Goal: Transaction & Acquisition: Download file/media

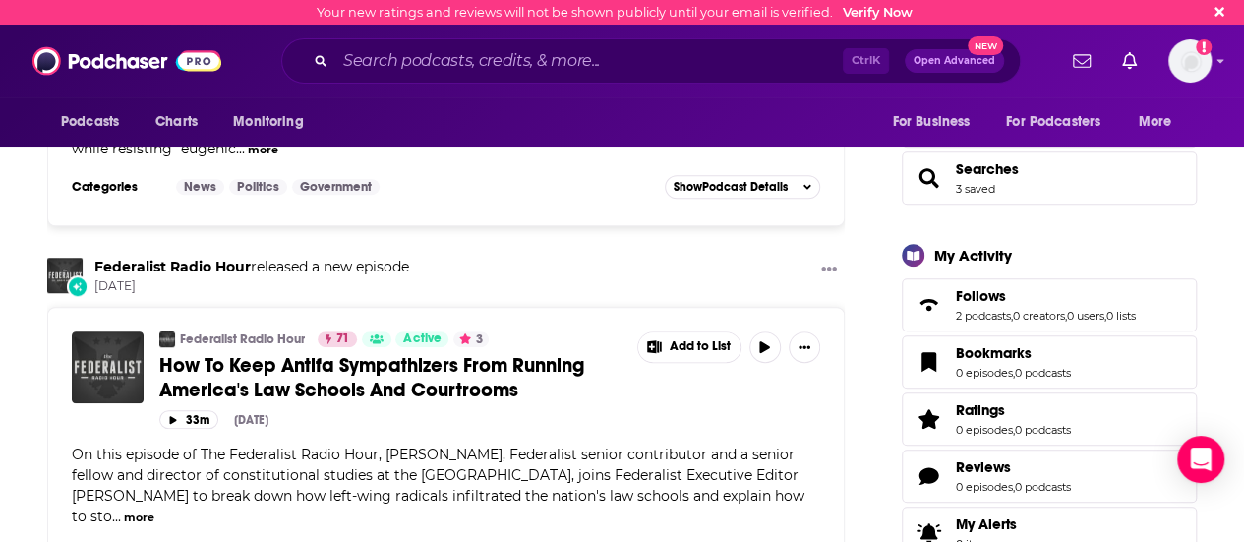
scroll to position [295, 0]
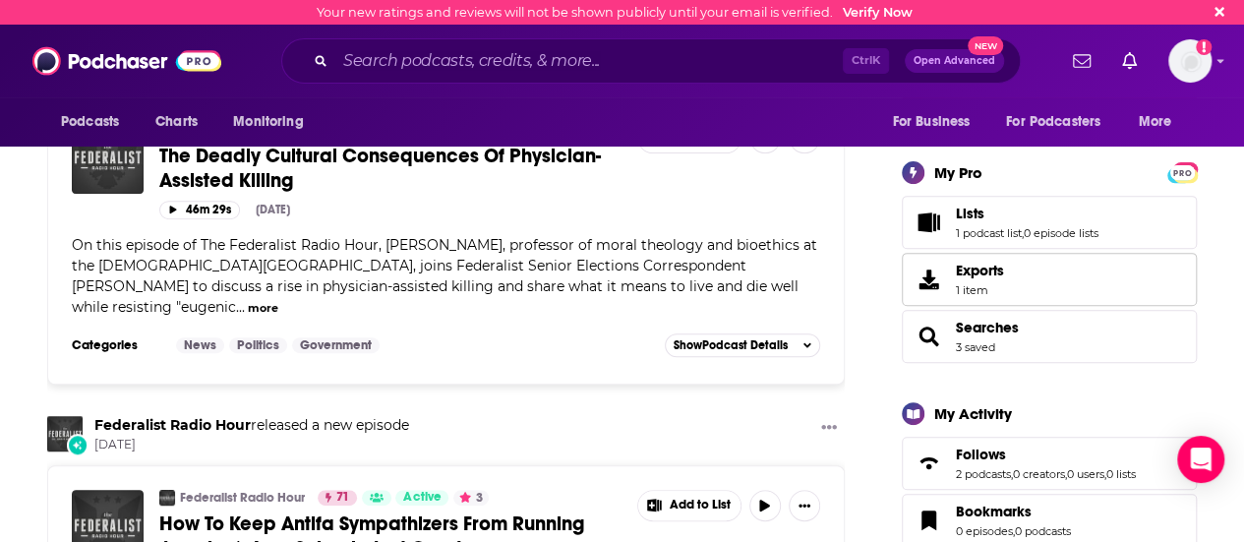
click at [1009, 283] on link "Exports 1 item" at bounding box center [1049, 279] width 295 height 53
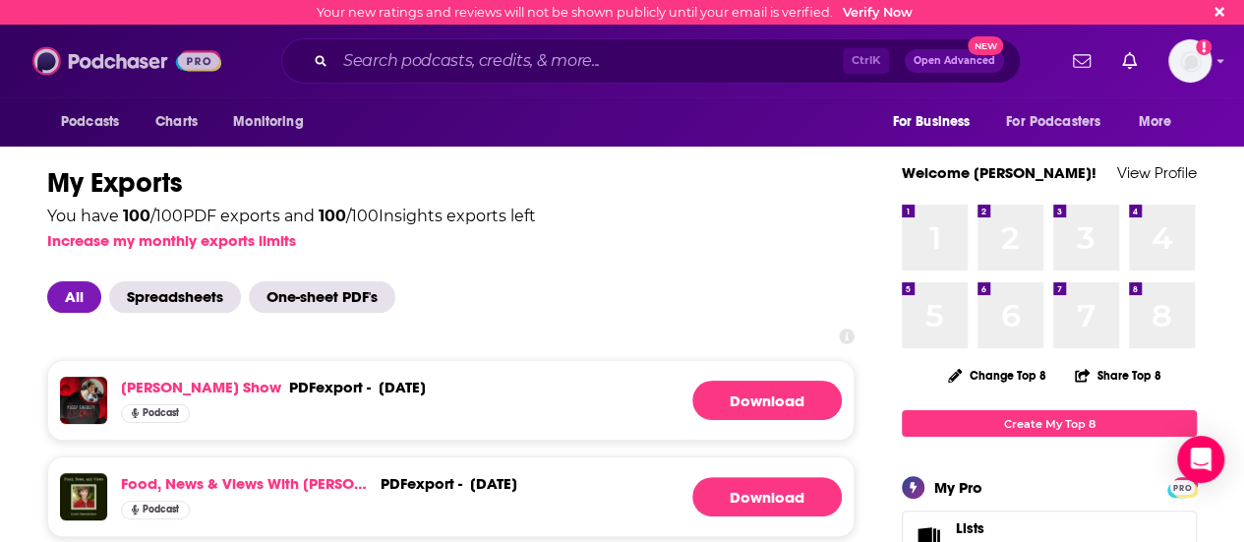
click at [116, 67] on img at bounding box center [126, 60] width 189 height 37
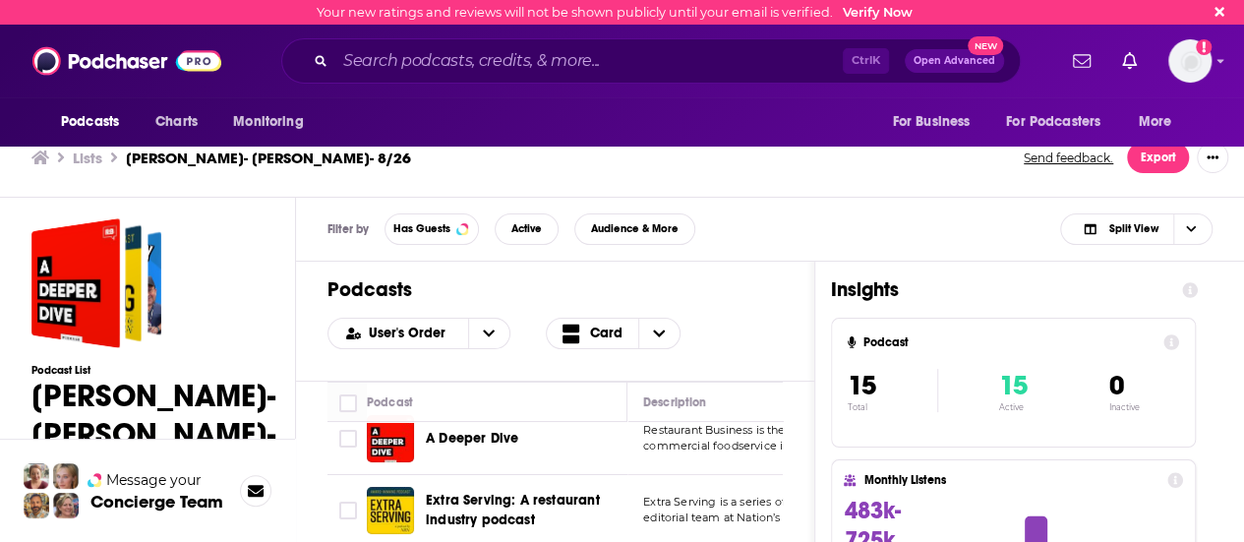
scroll to position [27, 0]
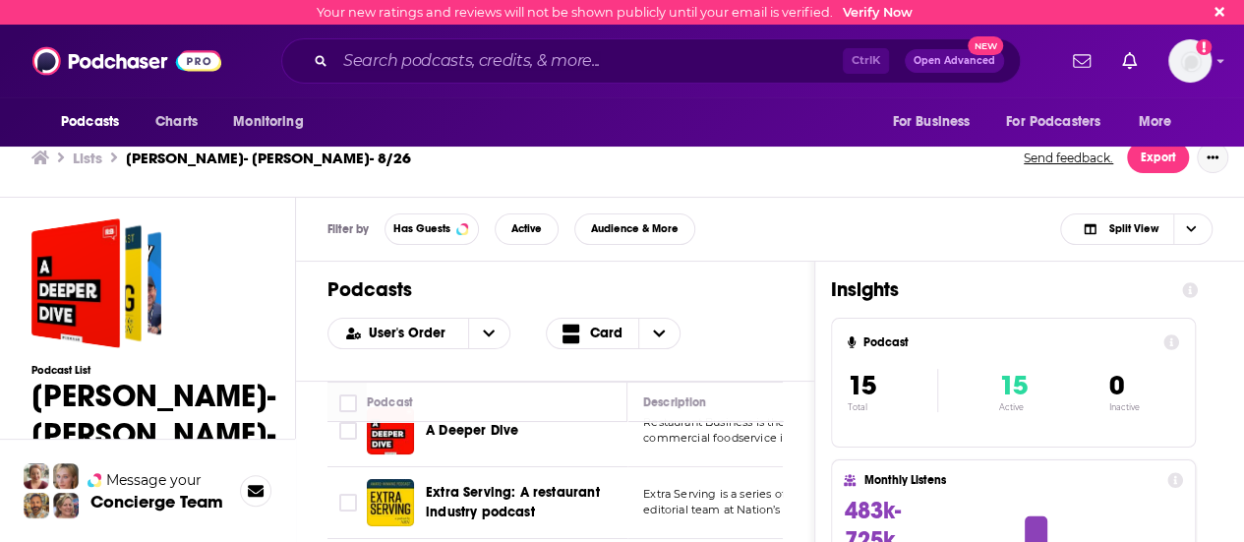
click at [1224, 162] on button "Show More Button" at bounding box center [1212, 157] width 31 height 31
click at [1144, 161] on button "Export" at bounding box center [1158, 157] width 62 height 31
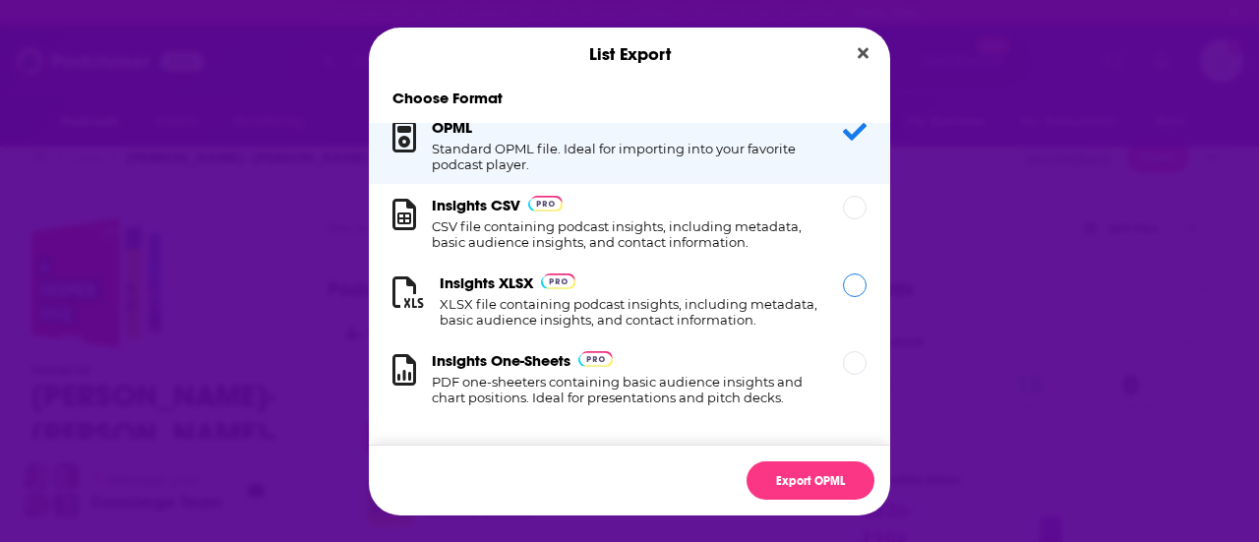
scroll to position [36, 0]
click at [843, 273] on div "Dialog" at bounding box center [855, 285] width 24 height 24
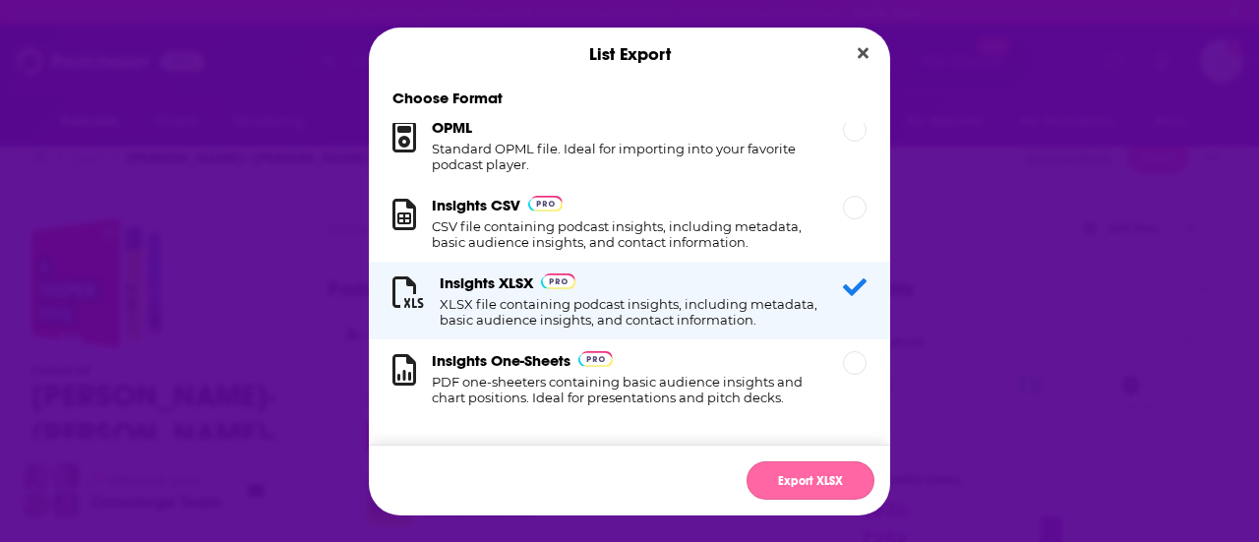
click at [829, 477] on button "Export XLSX" at bounding box center [811, 480] width 128 height 38
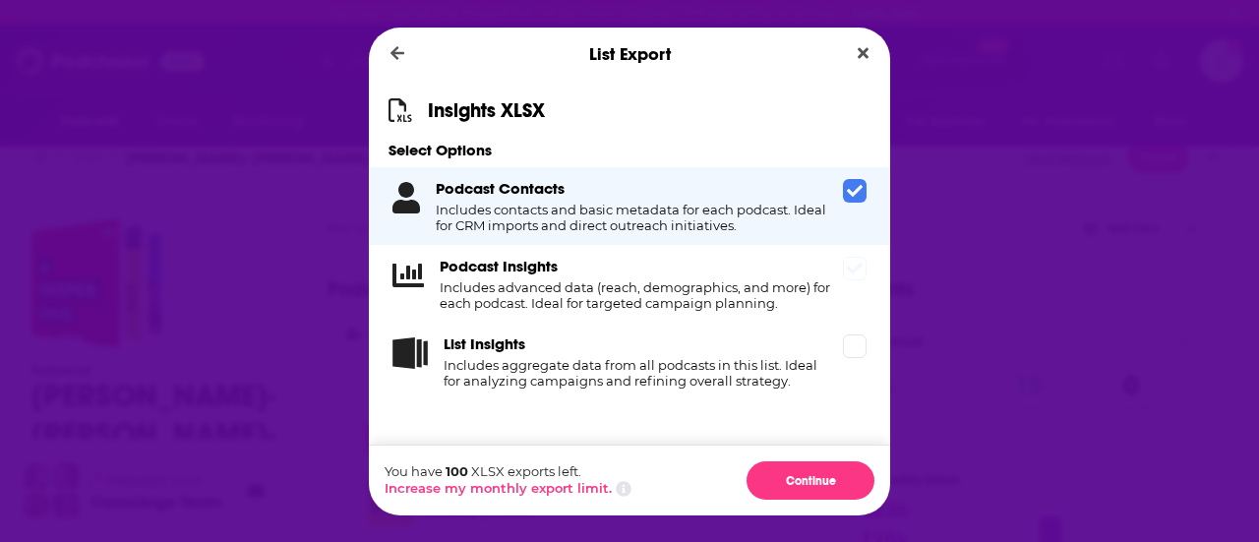
click at [846, 271] on span "Dialog" at bounding box center [855, 269] width 24 height 24
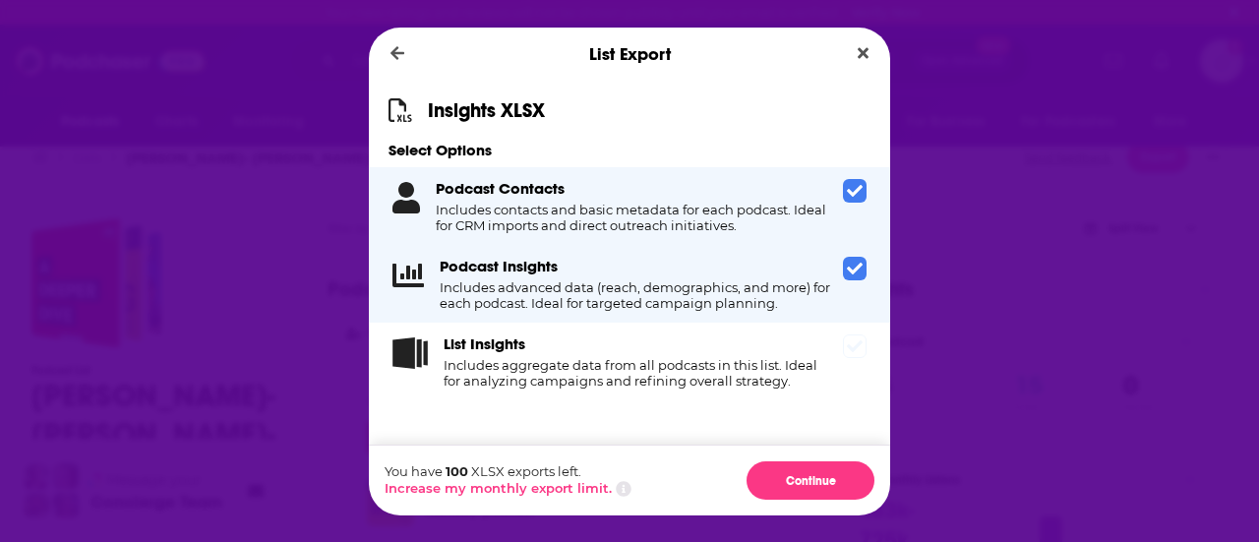
click at [848, 358] on span "Dialog" at bounding box center [855, 346] width 24 height 24
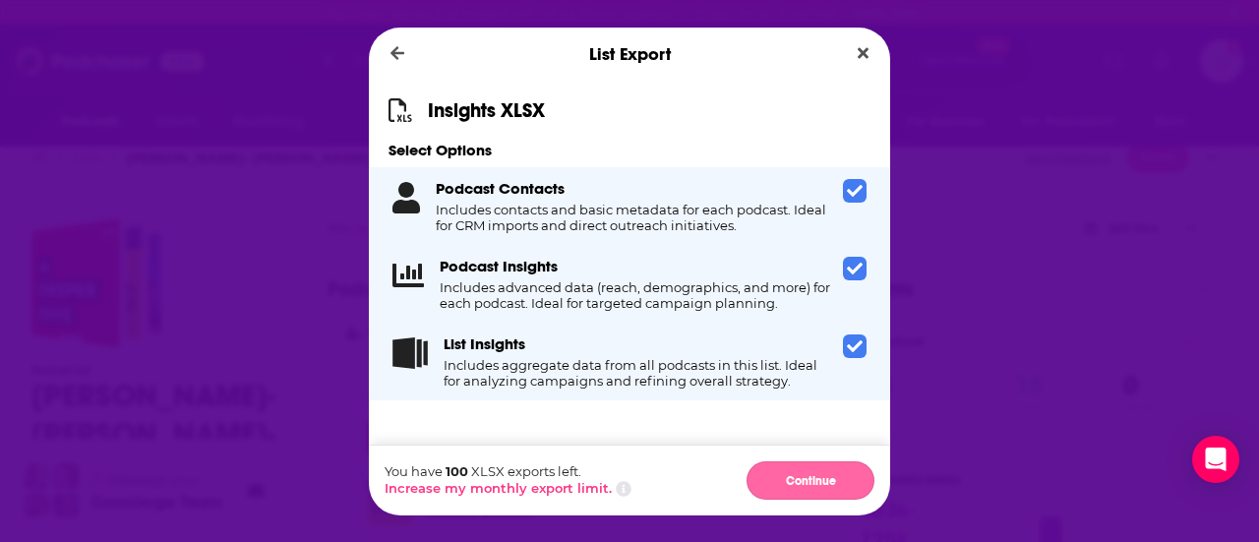
click at [822, 486] on button "Continue" at bounding box center [811, 480] width 128 height 38
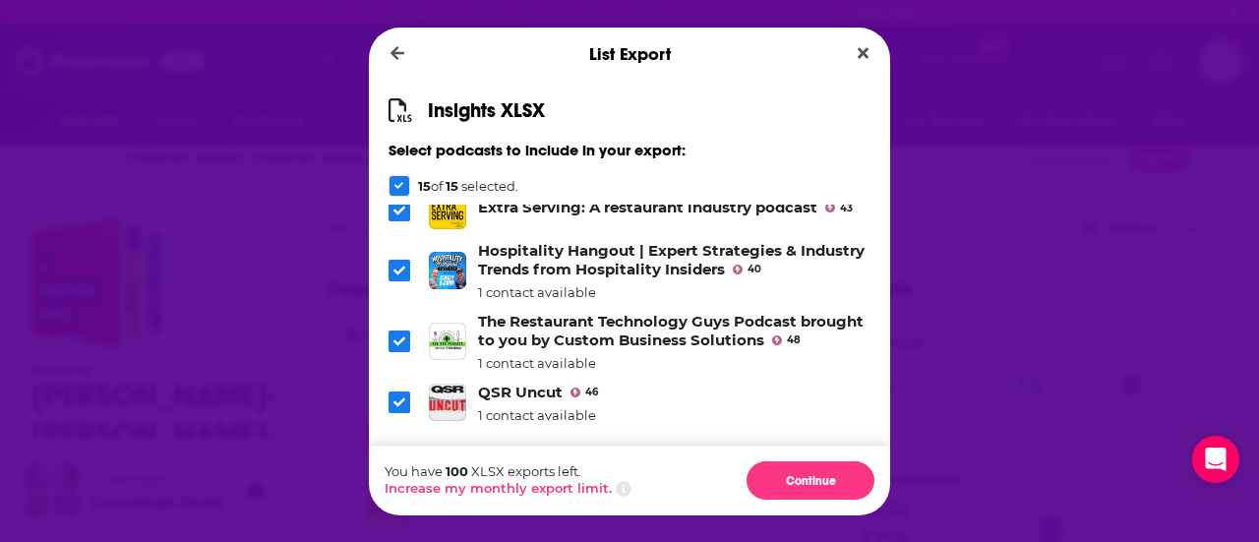
scroll to position [0, 0]
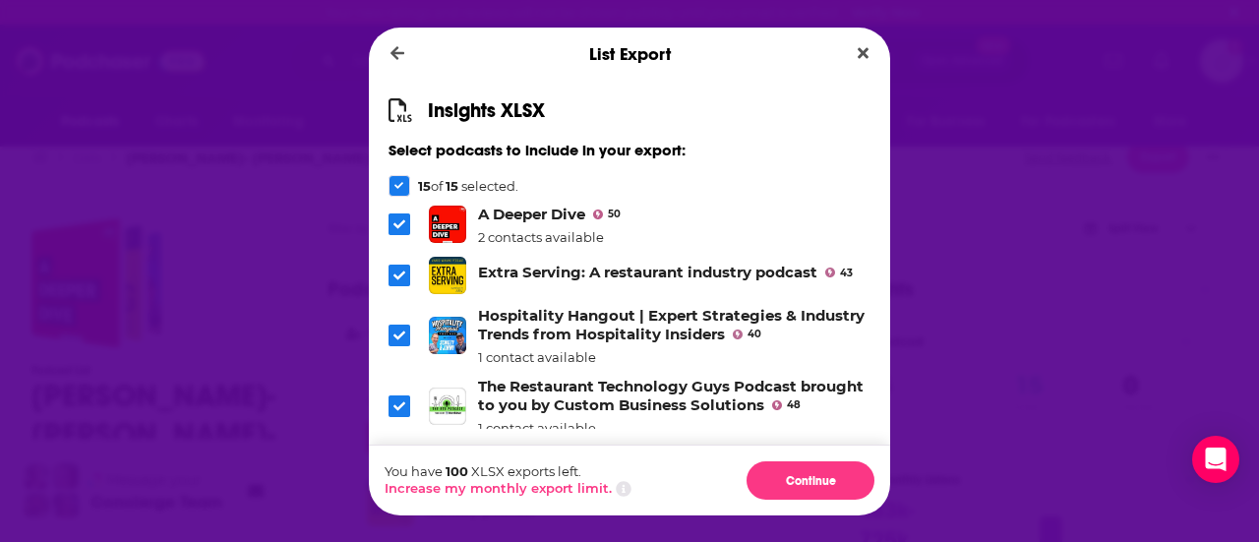
click at [396, 346] on span "Dialog" at bounding box center [400, 336] width 22 height 22
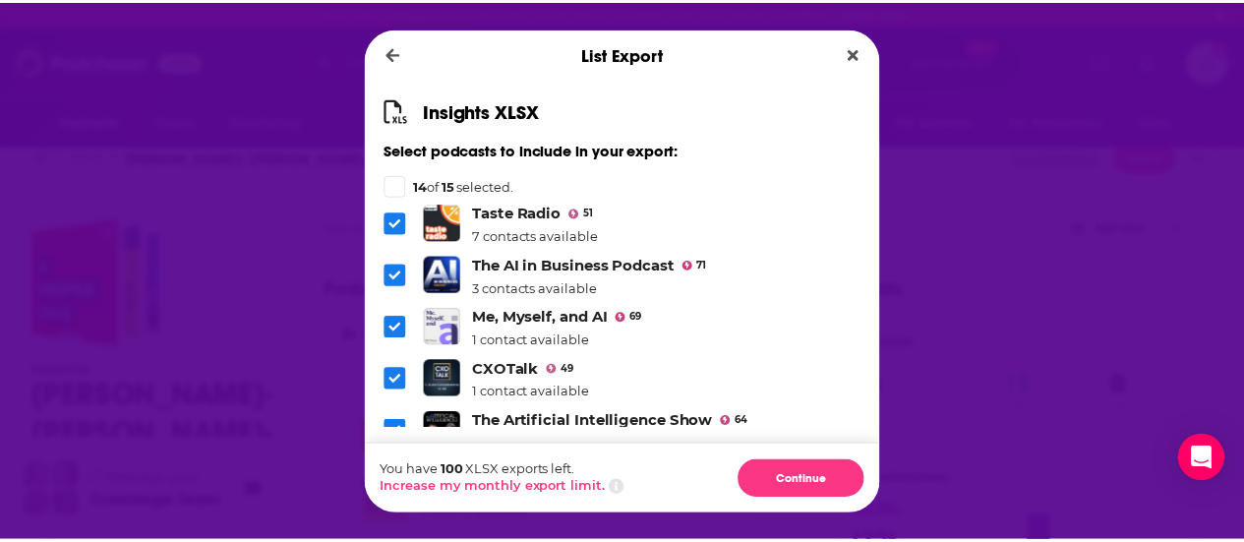
scroll to position [476, 0]
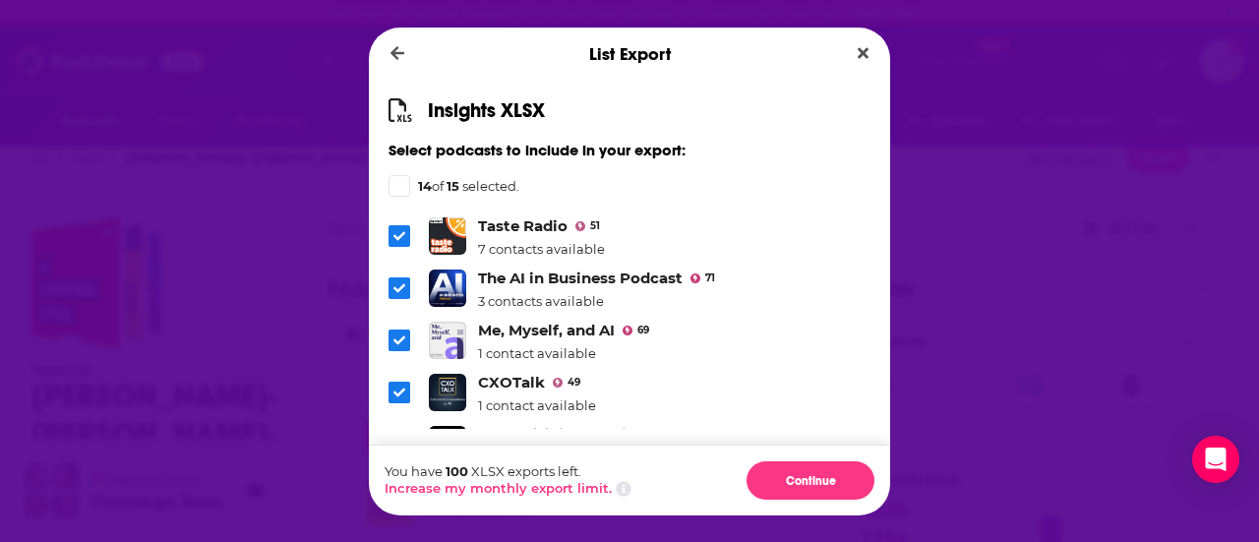
click at [391, 247] on span "Dialog" at bounding box center [400, 236] width 22 height 22
click at [834, 477] on button "Continue" at bounding box center [811, 480] width 128 height 38
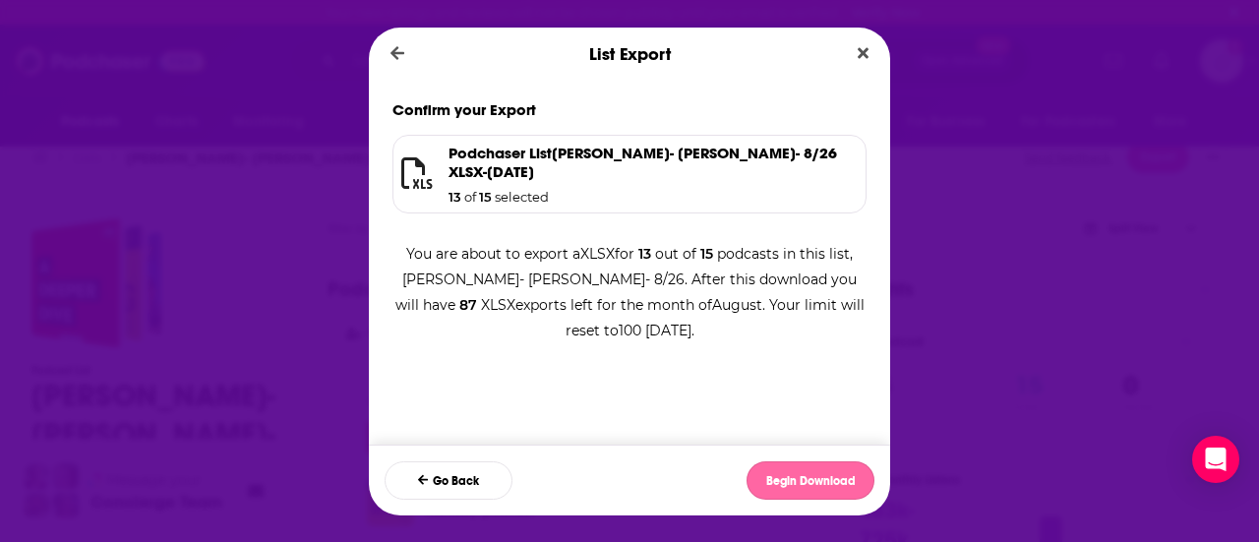
click at [783, 485] on button "Begin Download" at bounding box center [811, 480] width 128 height 38
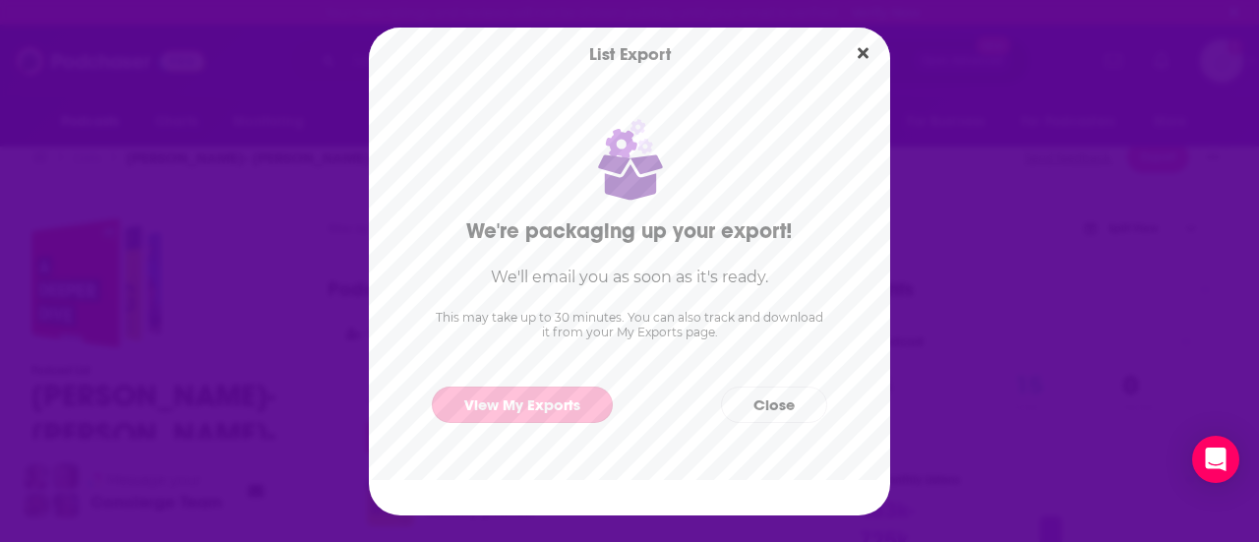
click at [576, 414] on link "View My Exports" at bounding box center [522, 405] width 181 height 36
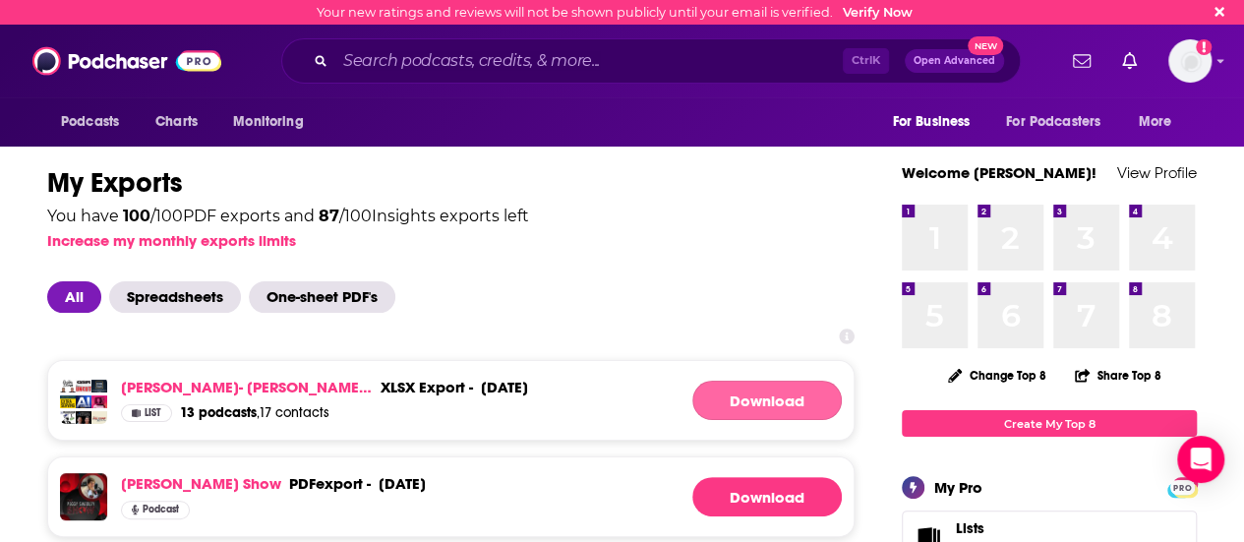
click at [729, 394] on link "Download" at bounding box center [768, 400] width 150 height 39
